Goal: Communication & Community: Participate in discussion

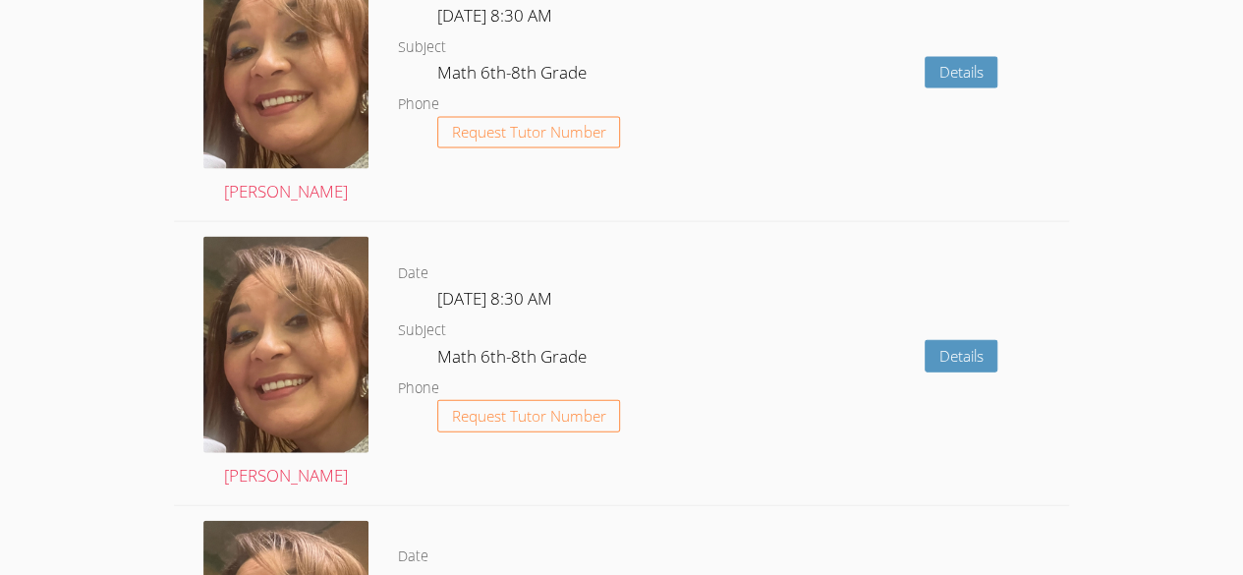
scroll to position [2046, 0]
click at [710, 180] on div "Date Wed Oct 1, 8:30 AM Subject Math 6th-8th Grade Phone Request Tutor Number" at bounding box center [554, 81] width 313 height 282
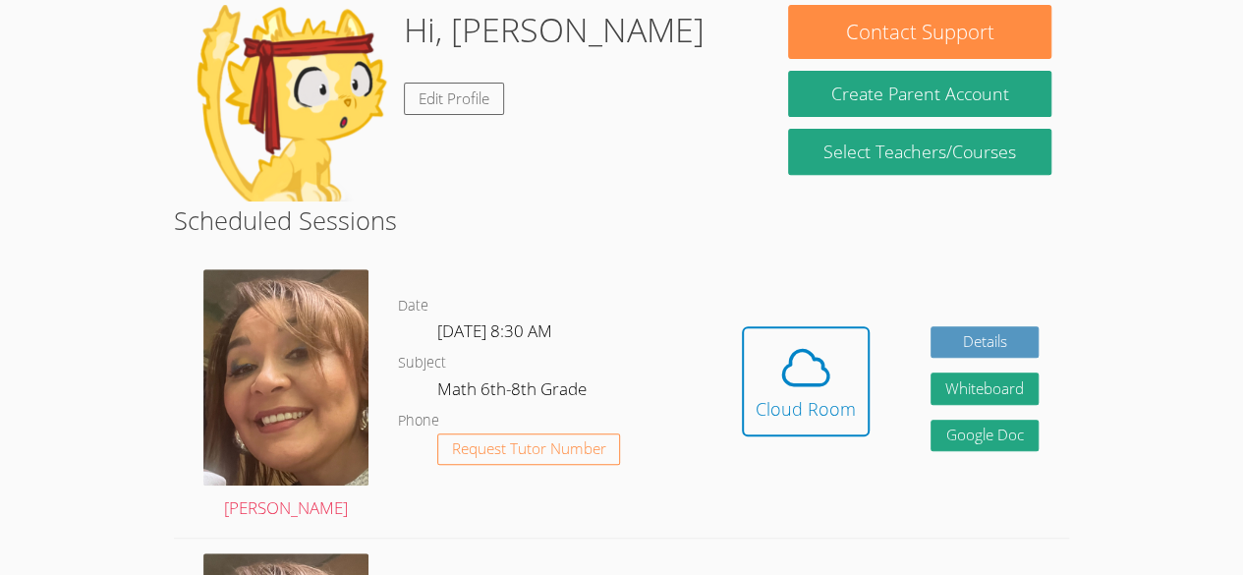
scroll to position [332, 0]
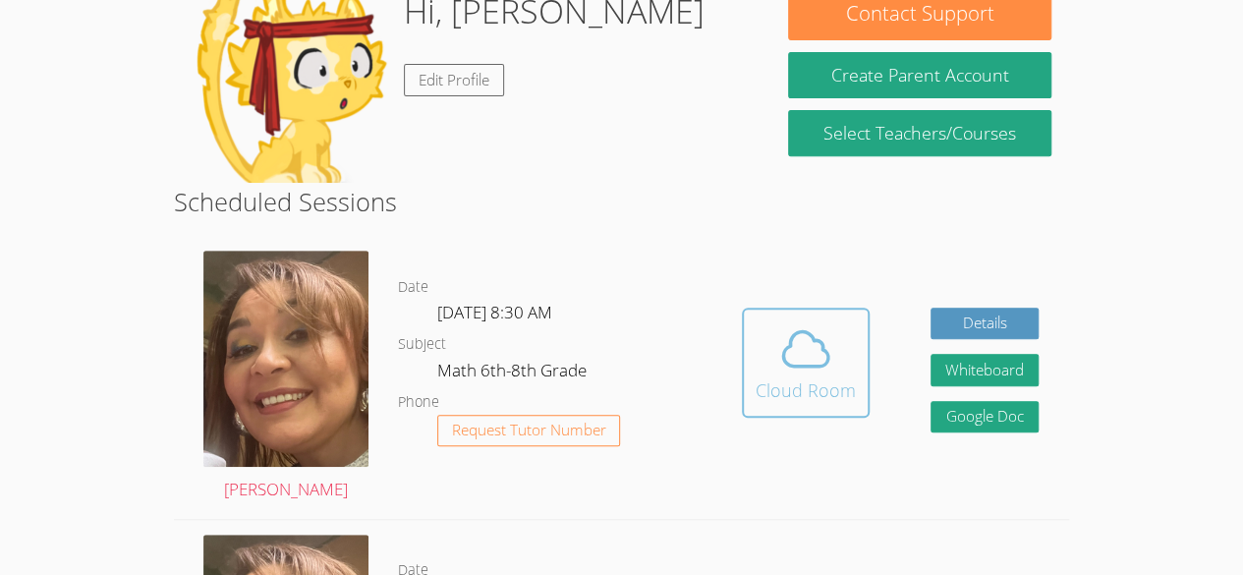
click at [842, 385] on div "Cloud Room" at bounding box center [806, 390] width 100 height 28
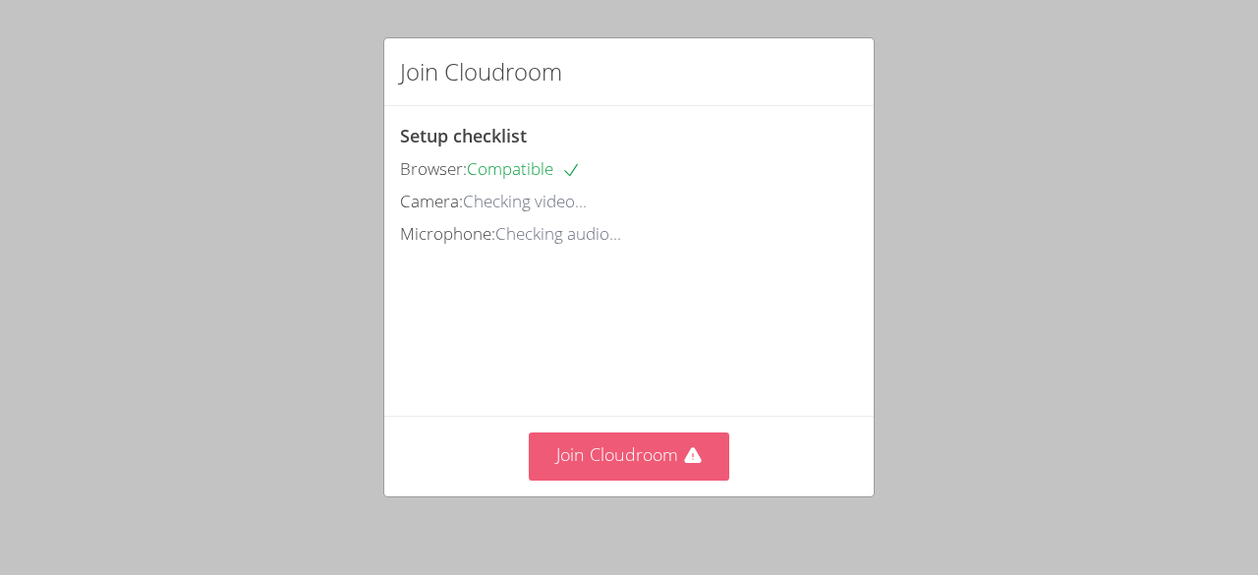
click at [615, 449] on button "Join Cloudroom" at bounding box center [629, 456] width 201 height 48
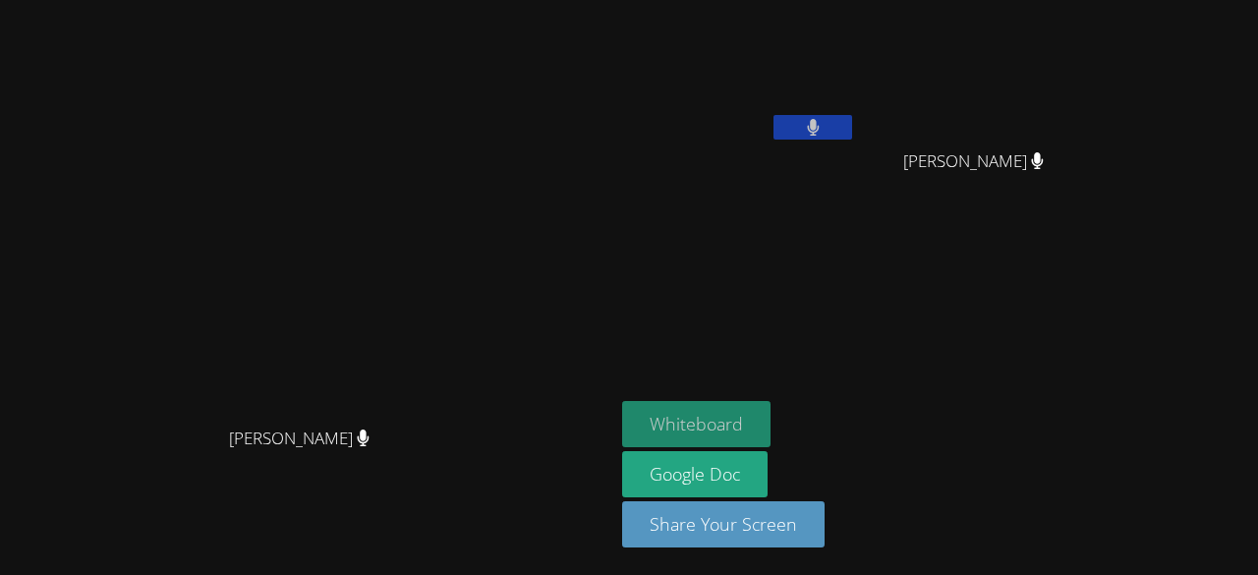
click at [770, 419] on button "Whiteboard" at bounding box center [696, 424] width 148 height 46
click at [904, 321] on aside "[PERSON_NAME] [PERSON_NAME] [PERSON_NAME] Brayan [PERSON_NAME] Whiteboard Googl…" at bounding box center [859, 287] width 491 height 575
click at [904, 321] on aside "Kender Miranda Temaj Brayan Juan Mendez Brayan Juan Mendez Whiteboard Google Do…" at bounding box center [859, 287] width 491 height 575
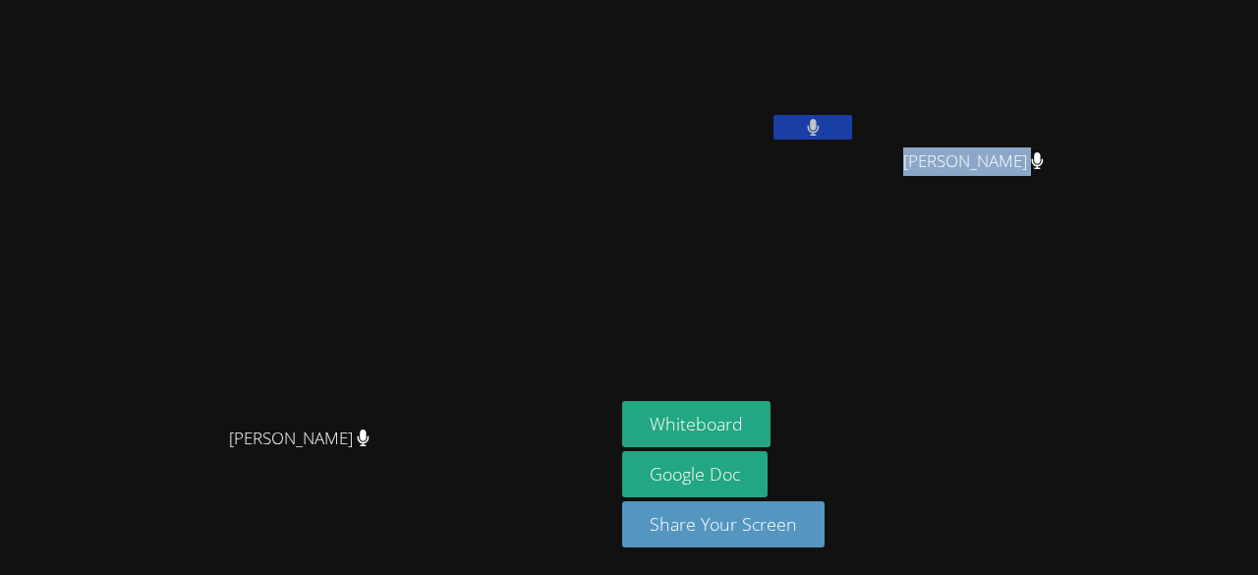
click at [904, 321] on aside "Kender Miranda Temaj Brayan Juan Mendez Brayan Juan Mendez Whiteboard Google Do…" at bounding box center [859, 287] width 491 height 575
click at [835, 321] on aside "Kender Miranda Temaj Brayan Juan Mendez Brayan Juan Mendez Whiteboard Google Do…" at bounding box center [859, 287] width 491 height 575
click at [852, 121] on button at bounding box center [812, 127] width 79 height 25
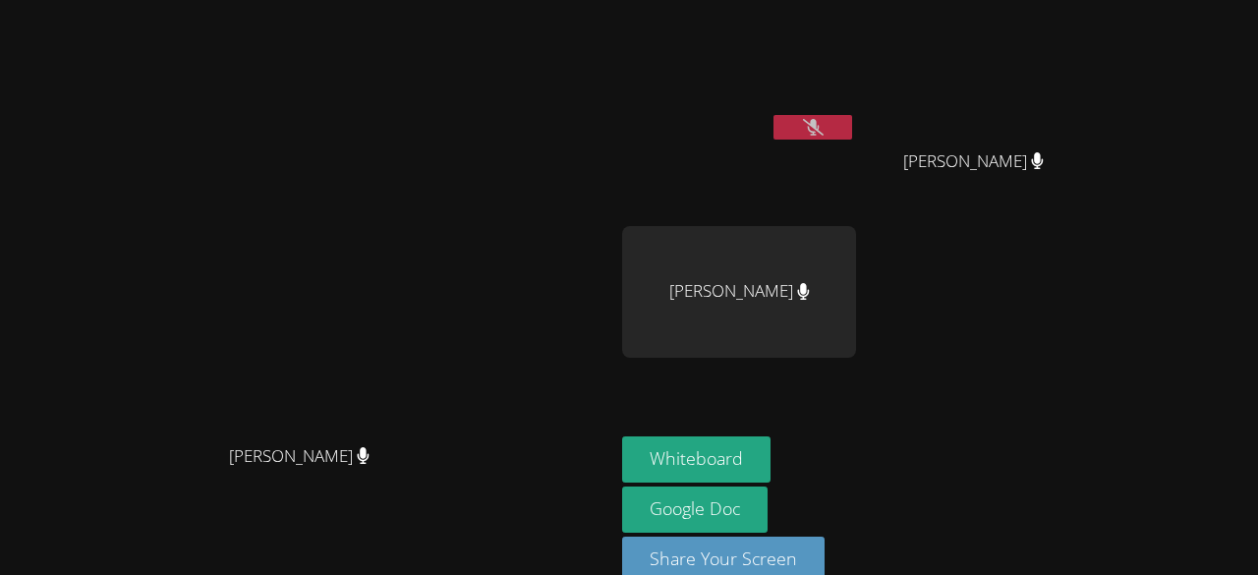
drag, startPoint x: 969, startPoint y: 135, endPoint x: 937, endPoint y: 127, distance: 32.4
click at [852, 127] on button at bounding box center [812, 127] width 79 height 25
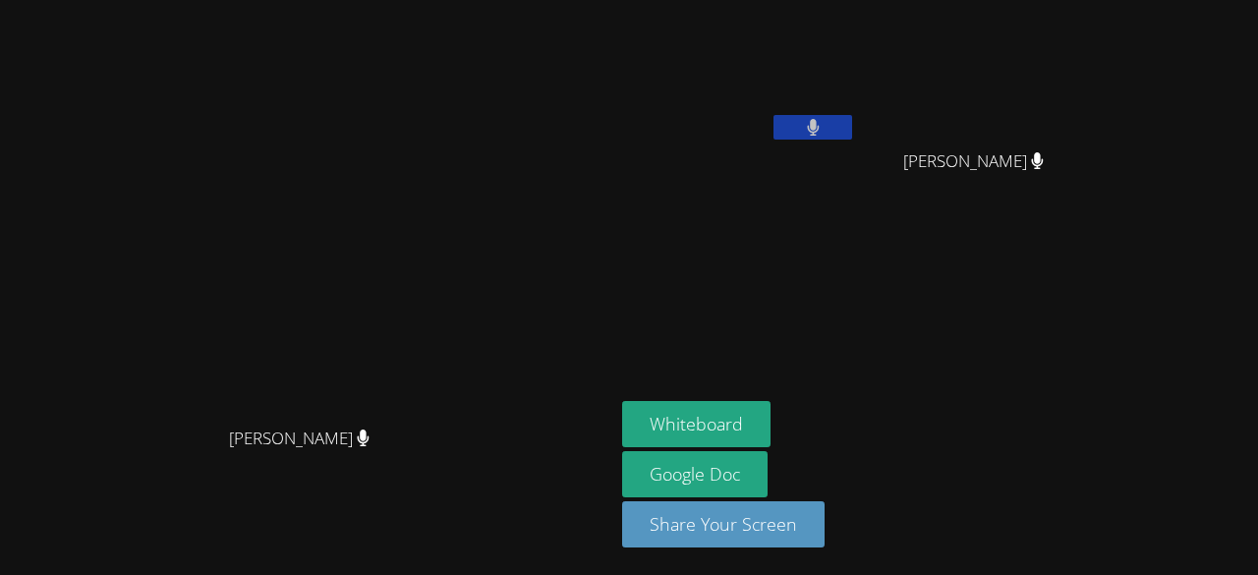
click at [841, 292] on aside "Kender Miranda Temaj Brayan Juan Mendez Brayan Juan Mendez Whiteboard Google Do…" at bounding box center [859, 287] width 491 height 575
click at [852, 121] on button at bounding box center [812, 127] width 79 height 25
click at [852, 115] on button at bounding box center [812, 127] width 79 height 25
click at [1106, 337] on aside "Kender Miranda Temaj Brayan Juan Mendez Brayan Juan Mendez Whiteboard Google Do…" at bounding box center [859, 287] width 491 height 575
click at [852, 124] on button at bounding box center [812, 127] width 79 height 25
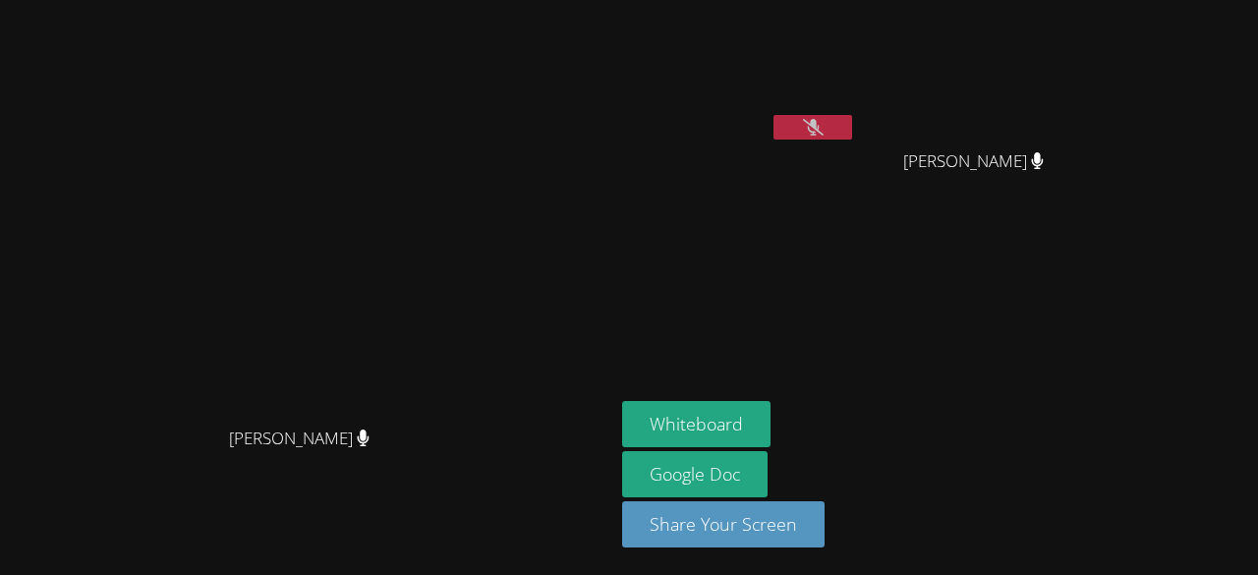
click at [852, 120] on button at bounding box center [812, 127] width 79 height 25
click at [852, 126] on button at bounding box center [812, 127] width 79 height 25
click at [852, 128] on button at bounding box center [812, 127] width 79 height 25
click at [455, 285] on video at bounding box center [307, 248] width 295 height 337
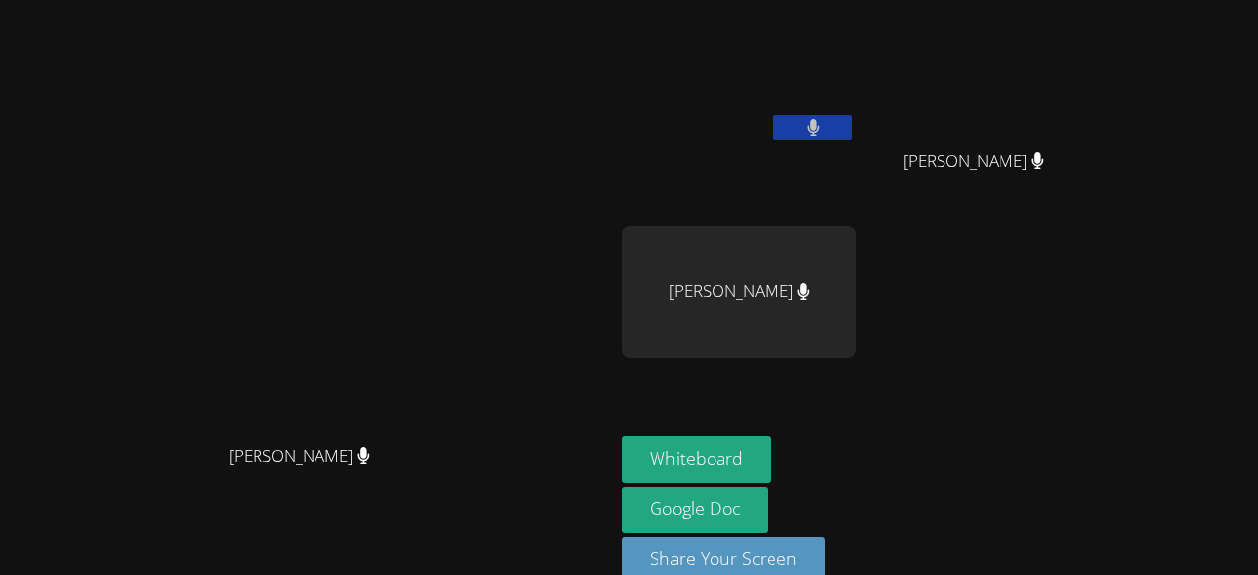
click at [852, 121] on button at bounding box center [812, 127] width 79 height 25
click at [852, 132] on button at bounding box center [812, 127] width 79 height 25
click at [856, 110] on video at bounding box center [739, 74] width 234 height 132
click at [791, 192] on div "Kender Miranda Temaj" at bounding box center [739, 113] width 234 height 210
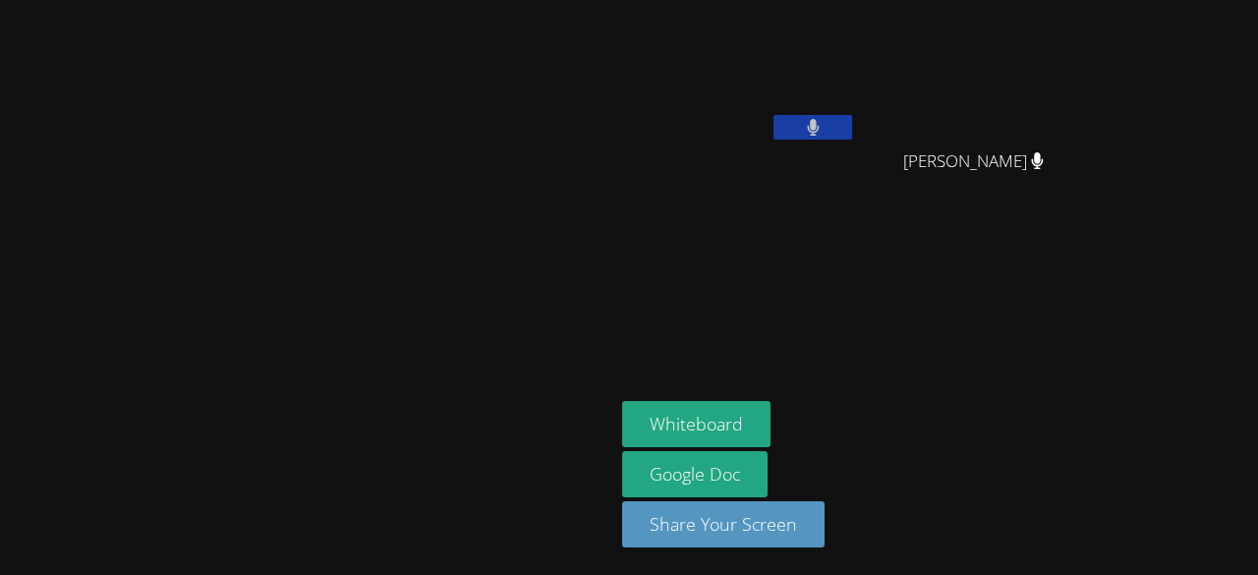
click at [455, 319] on video at bounding box center [307, 248] width 295 height 337
click at [852, 140] on div at bounding box center [812, 129] width 79 height 29
click at [852, 132] on button at bounding box center [812, 127] width 79 height 25
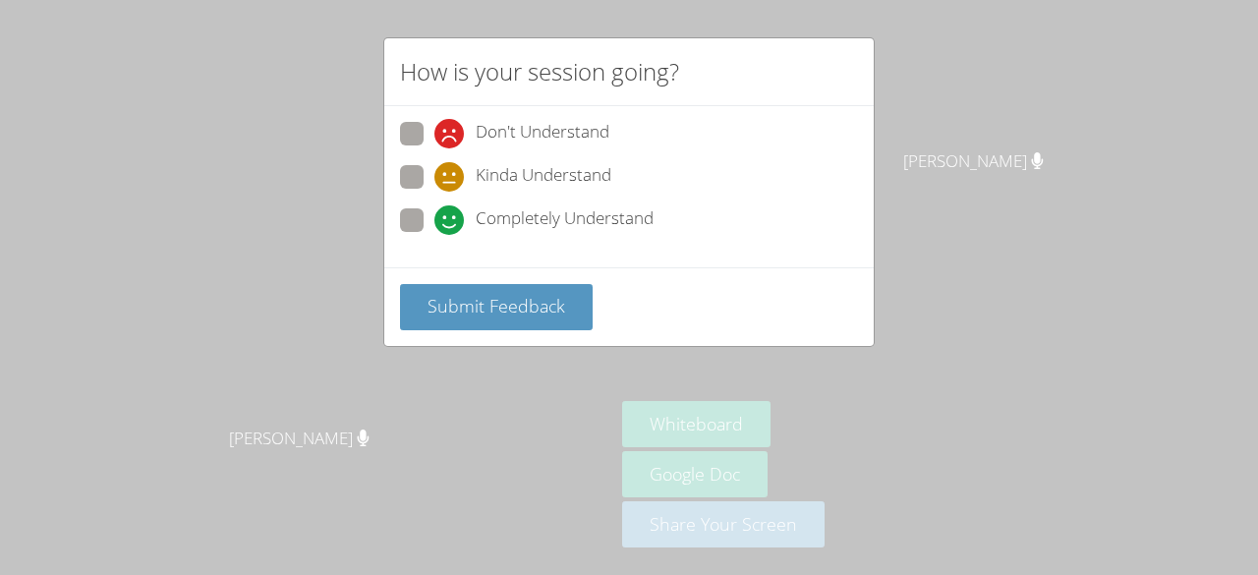
click at [429, 201] on div "Don't Understand Kinda Understand Completely Understand" at bounding box center [629, 183] width 458 height 122
click at [434, 235] on span at bounding box center [434, 235] width 0 height 0
click at [434, 215] on input "Completely Understand" at bounding box center [442, 216] width 17 height 17
radio input "true"
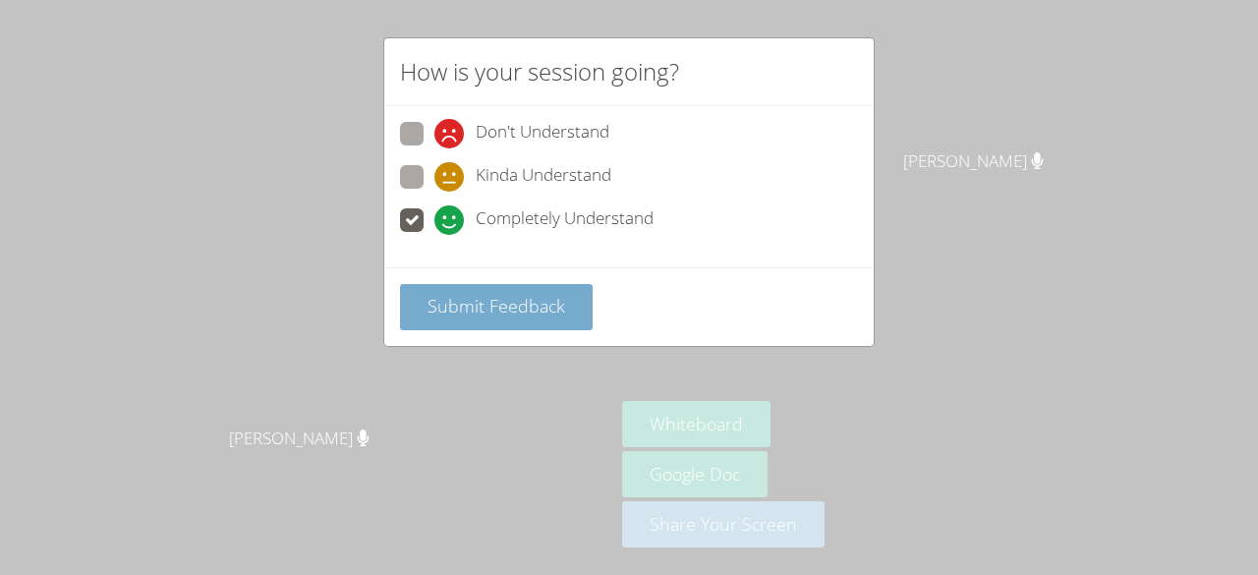
click at [478, 298] on span "Submit Feedback" at bounding box center [496, 306] width 138 height 24
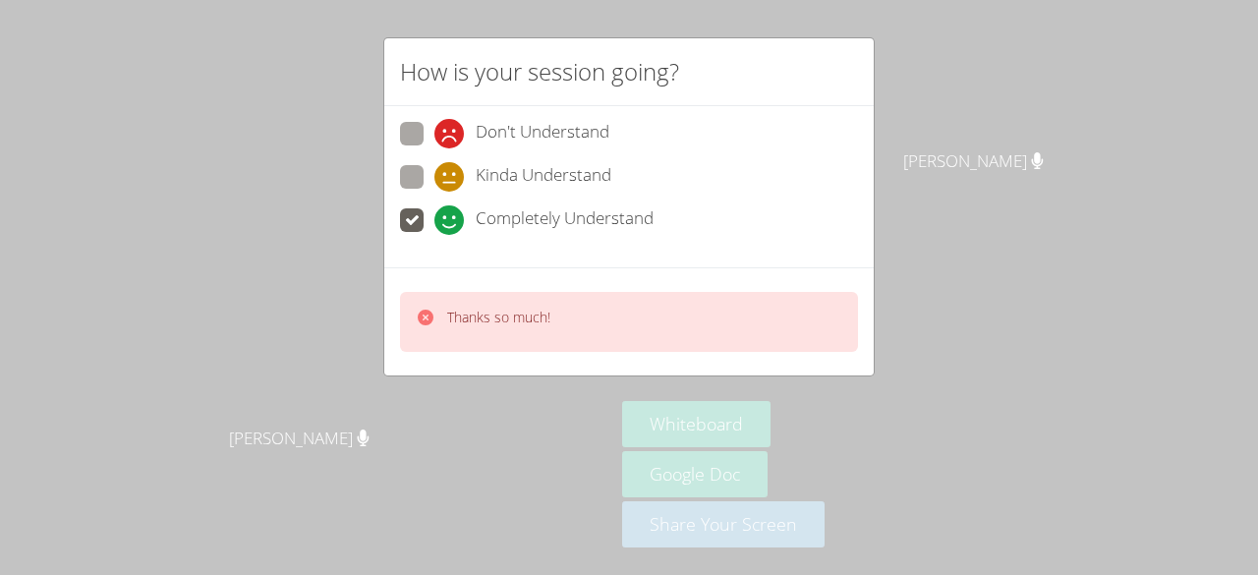
click at [554, 229] on span "Completely Understand" at bounding box center [565, 219] width 178 height 29
click at [451, 225] on input "Completely Understand" at bounding box center [442, 216] width 17 height 17
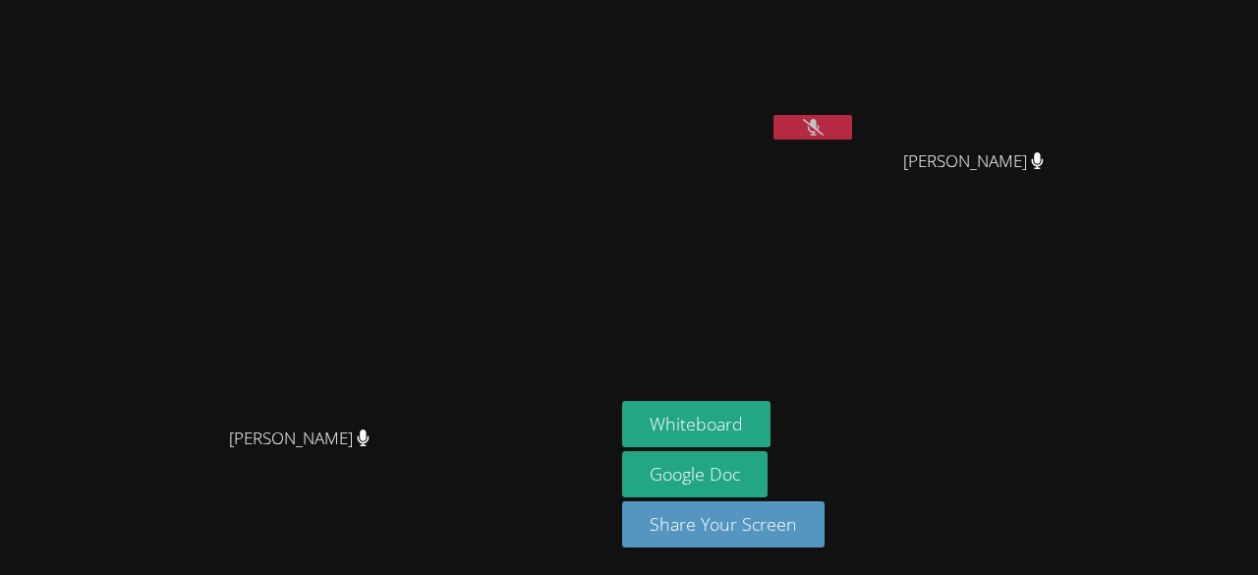
click at [852, 138] on button at bounding box center [812, 127] width 79 height 25
click at [852, 123] on button at bounding box center [812, 127] width 79 height 25
click at [852, 133] on button at bounding box center [812, 127] width 79 height 25
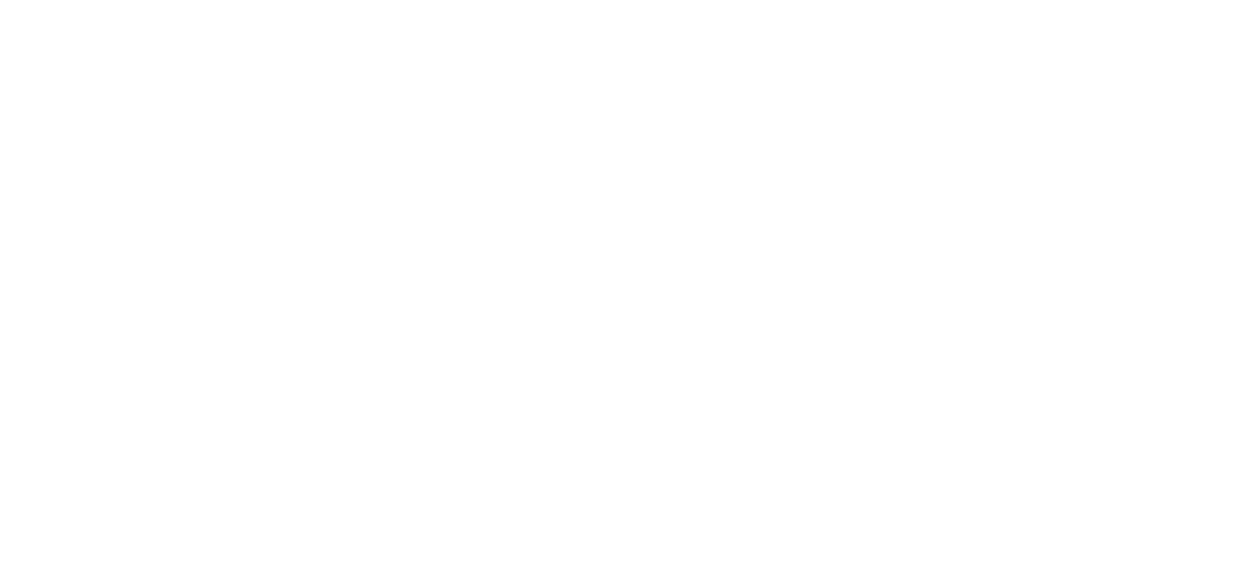
scroll to position [332, 0]
